Goal: Task Accomplishment & Management: Manage account settings

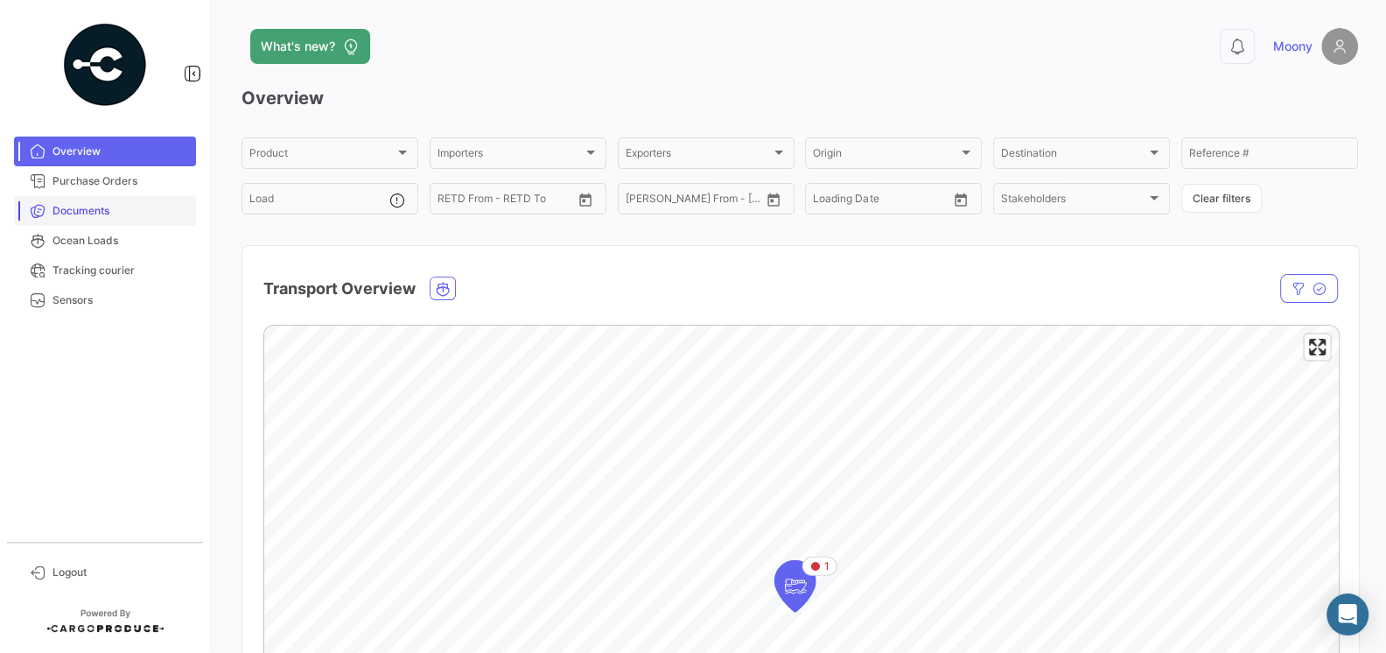
click at [88, 219] on link "Documents" at bounding box center [105, 211] width 182 height 30
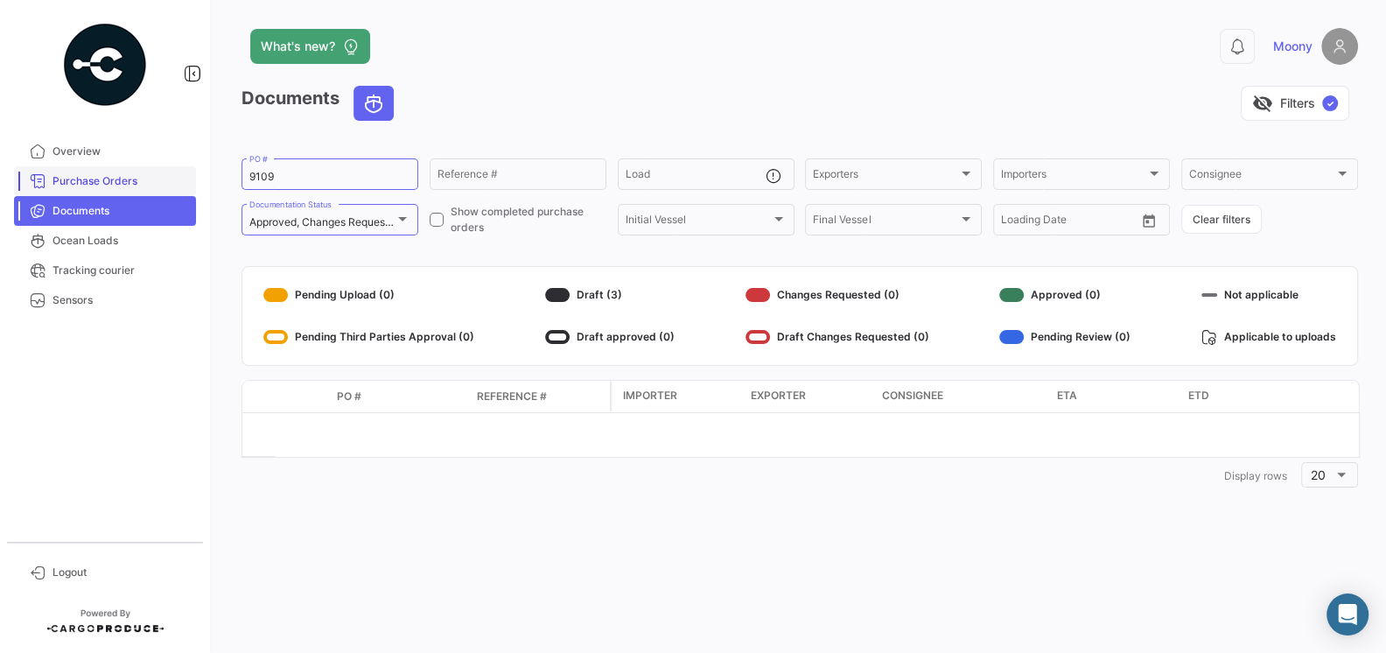
click at [93, 177] on span "Purchase Orders" at bounding box center [121, 181] width 137 height 16
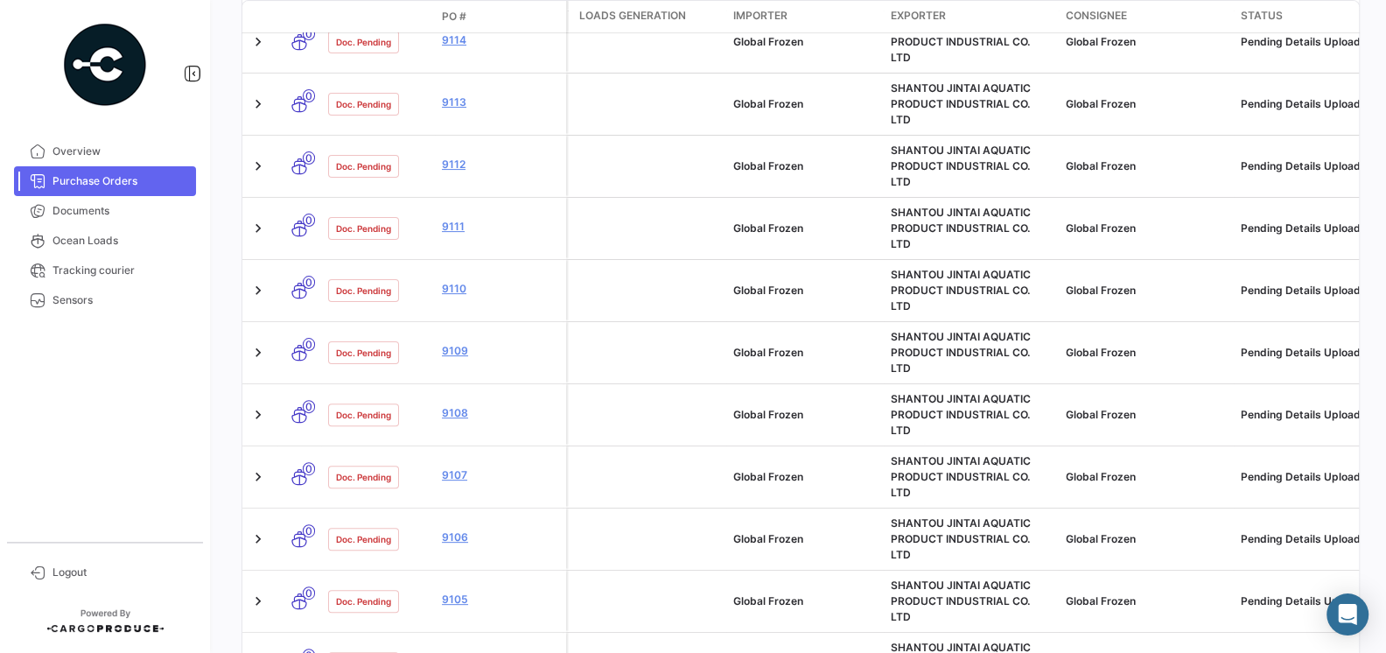
scroll to position [700, 0]
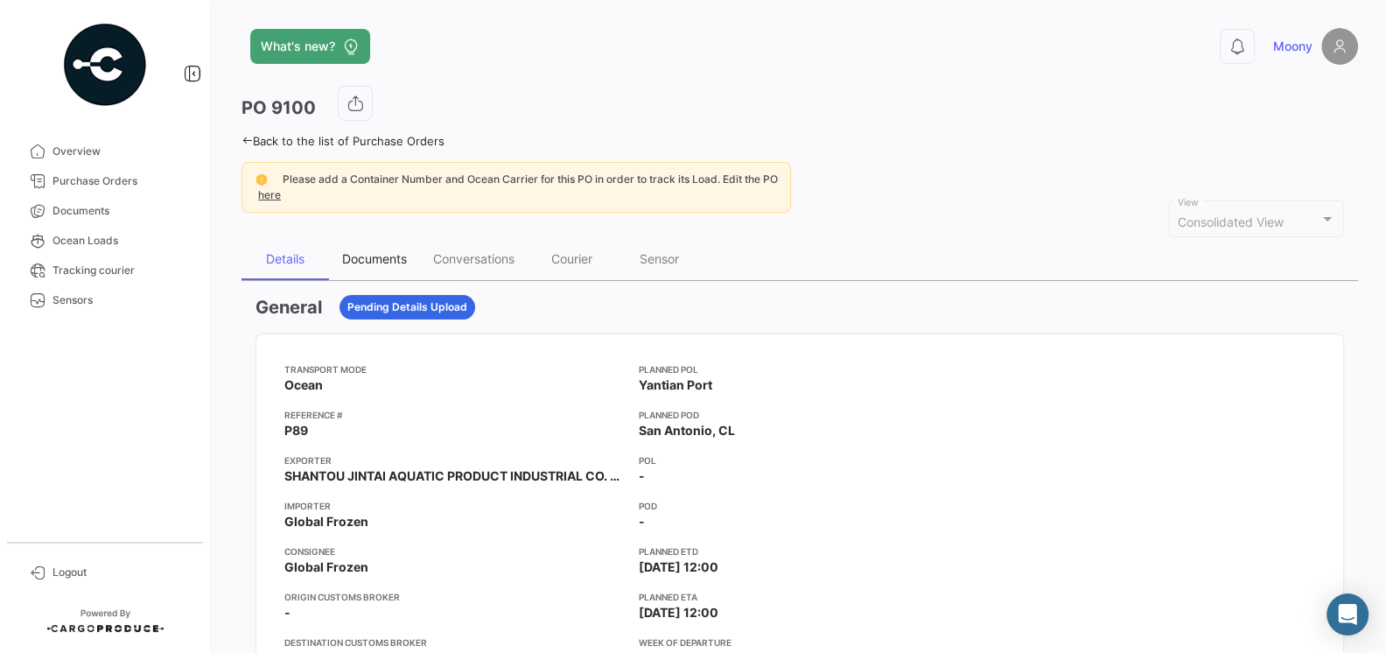
click at [382, 252] on div "Documents" at bounding box center [374, 258] width 65 height 15
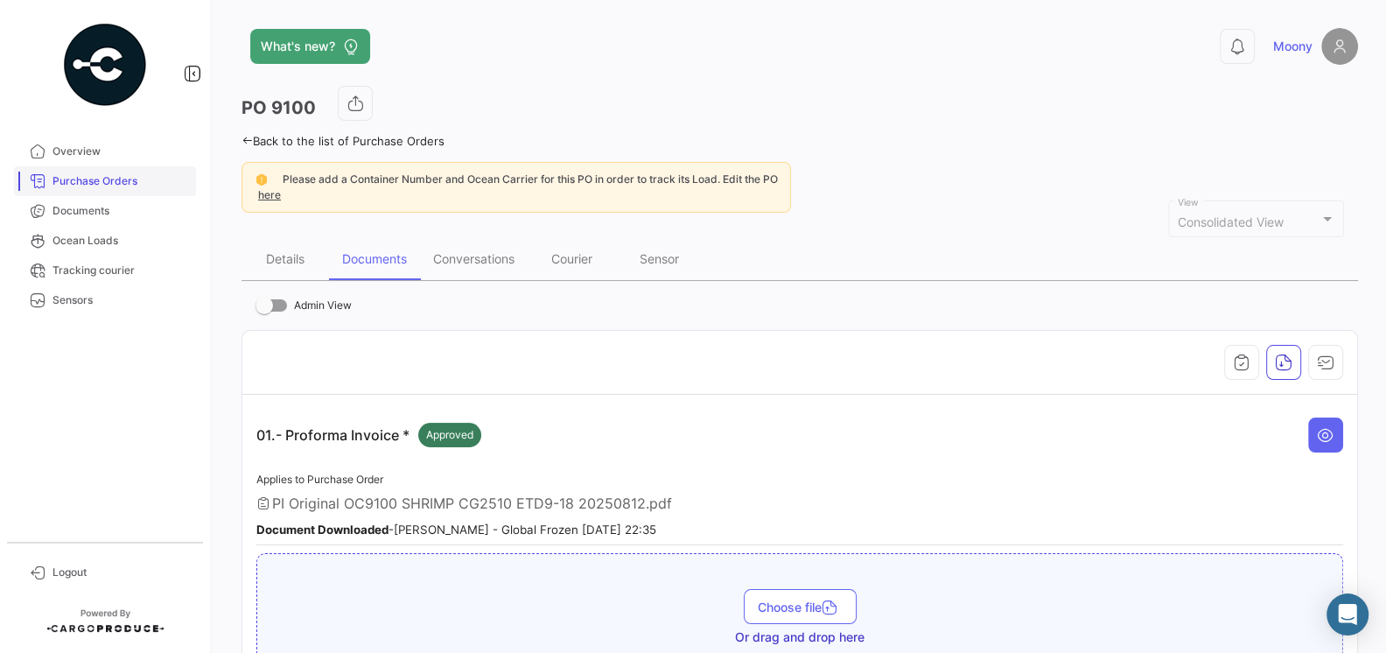
click at [116, 186] on span "Purchase Orders" at bounding box center [121, 181] width 137 height 16
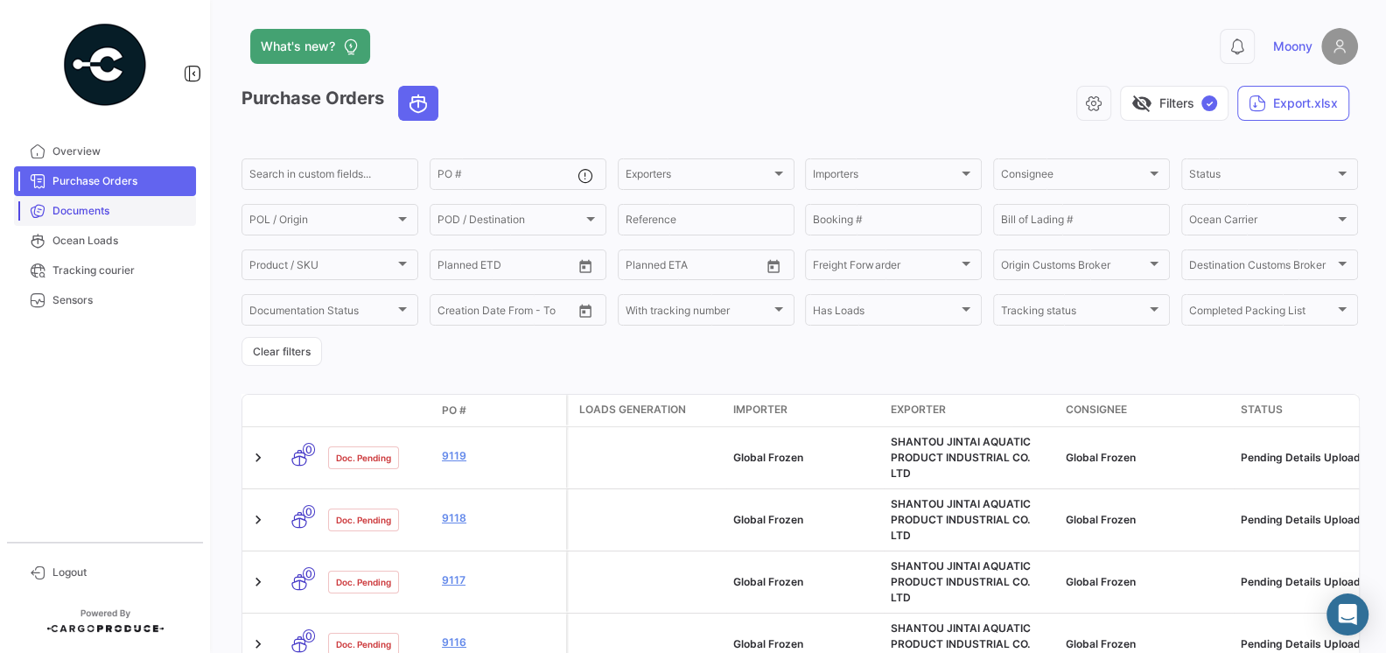
click at [104, 208] on span "Documents" at bounding box center [121, 211] width 137 height 16
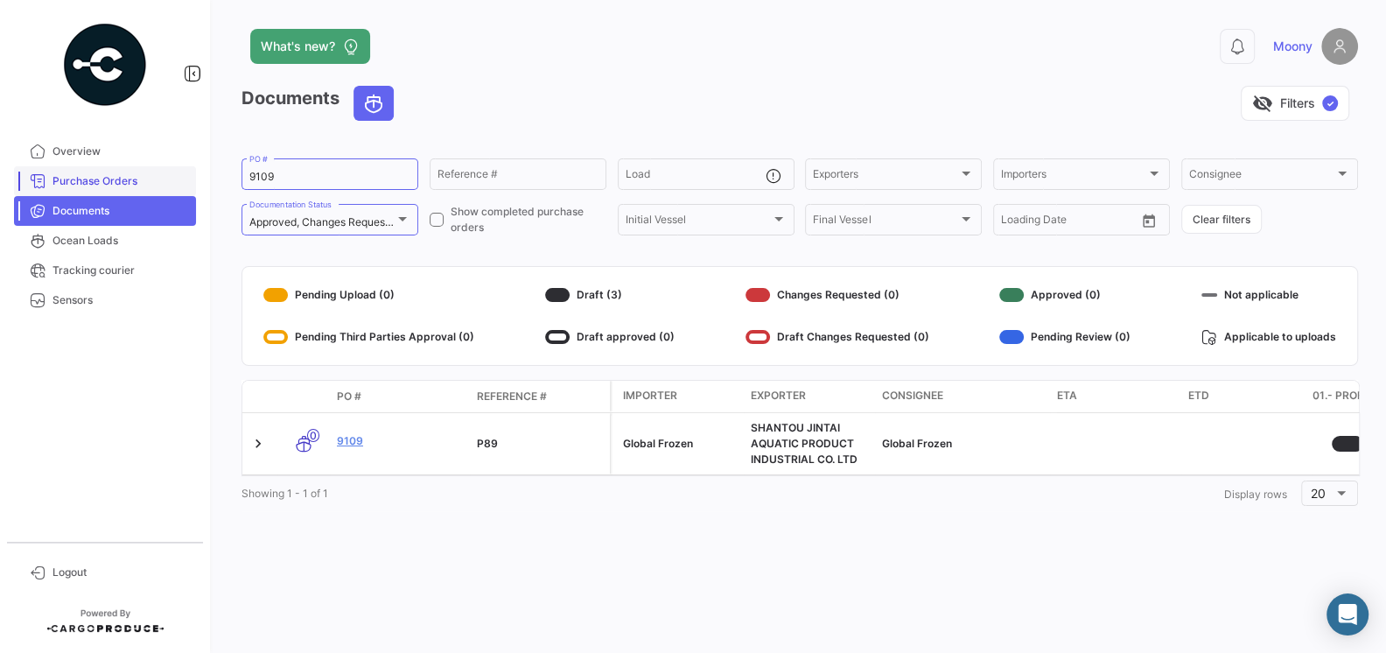
click at [109, 186] on span "Purchase Orders" at bounding box center [121, 181] width 137 height 16
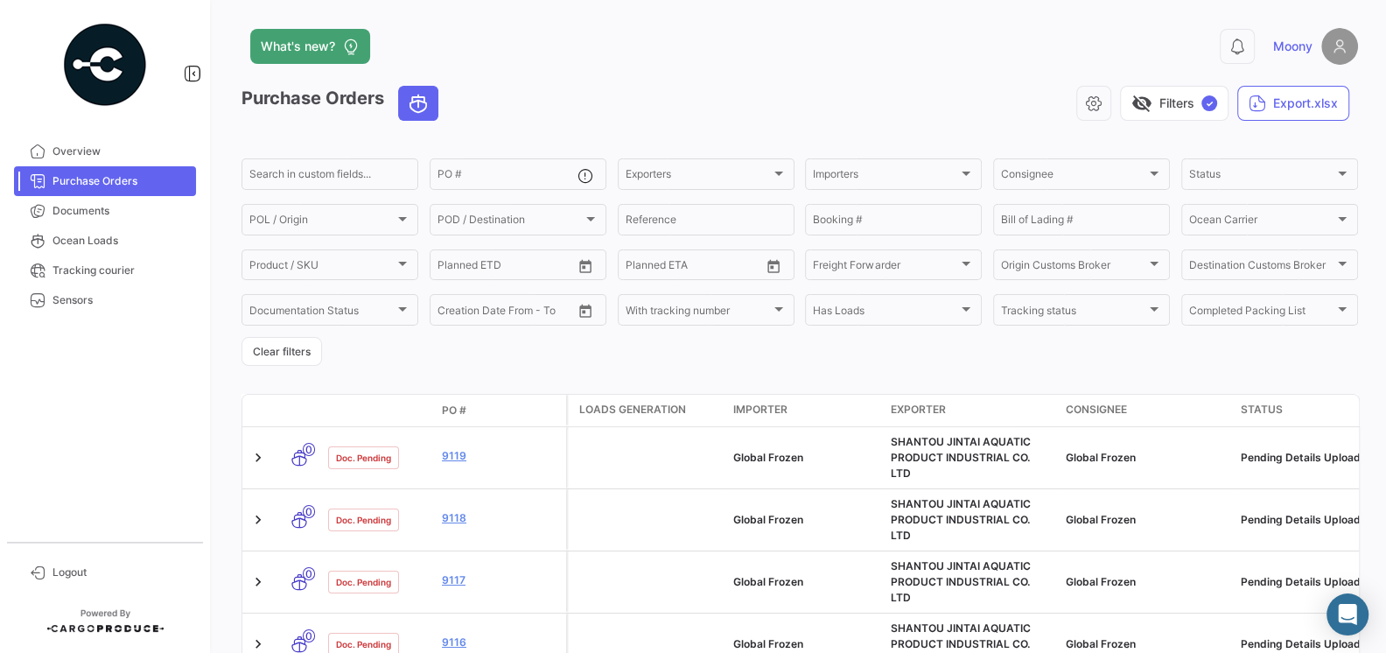
click at [148, 414] on mat-nav-list "Overview Purchase Orders Documents Ocean Loads Tracking courier Sensors" at bounding box center [105, 332] width 210 height 405
click at [81, 572] on span "Logout" at bounding box center [121, 572] width 137 height 16
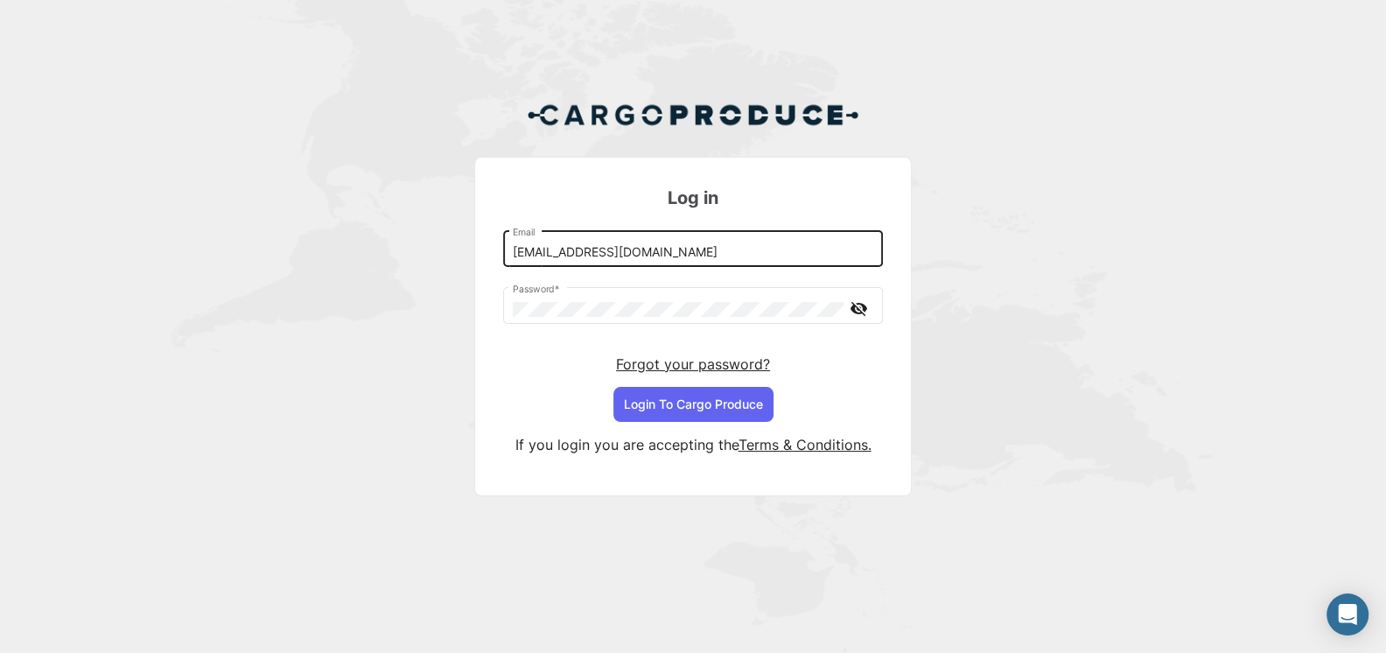
click at [674, 258] on input "[EMAIL_ADDRESS][DOMAIN_NAME]" at bounding box center [693, 252] width 361 height 15
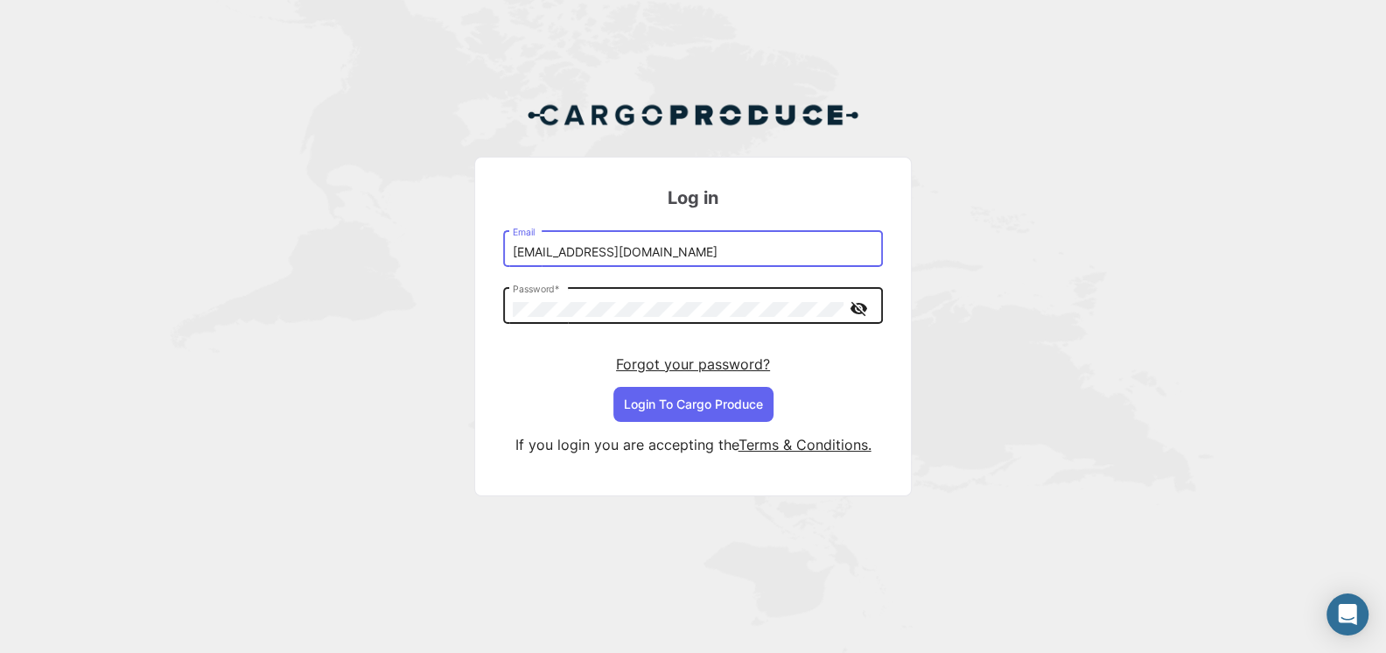
type input "[EMAIL_ADDRESS][DOMAIN_NAME]"
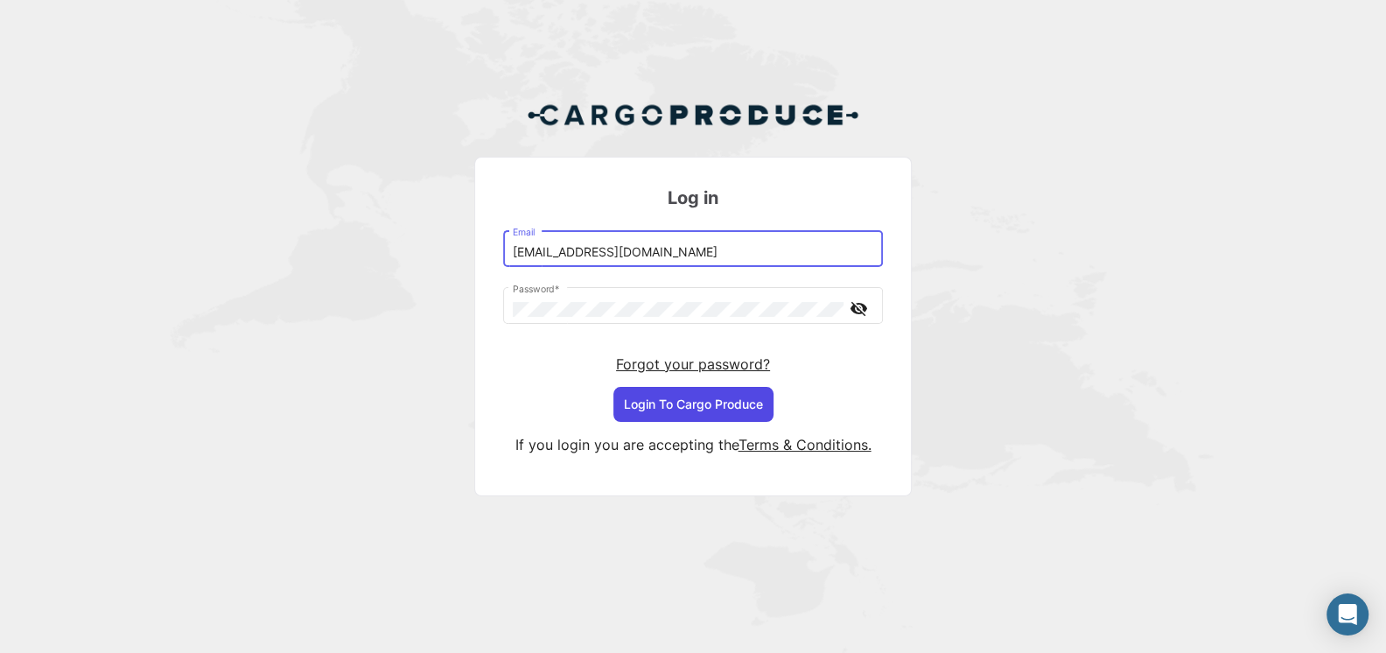
click at [709, 407] on button "Login To Cargo Produce" at bounding box center [693, 404] width 160 height 35
